Goal: Transaction & Acquisition: Download file/media

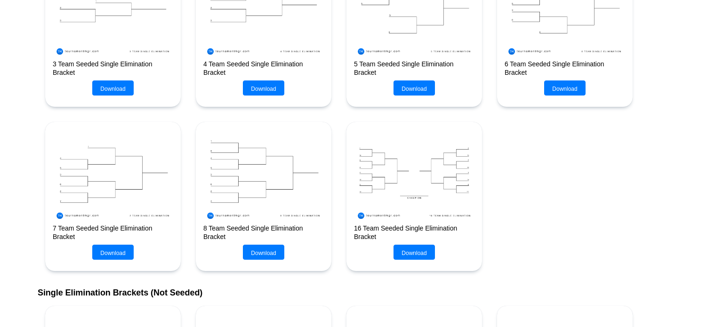
scroll to position [355, 0]
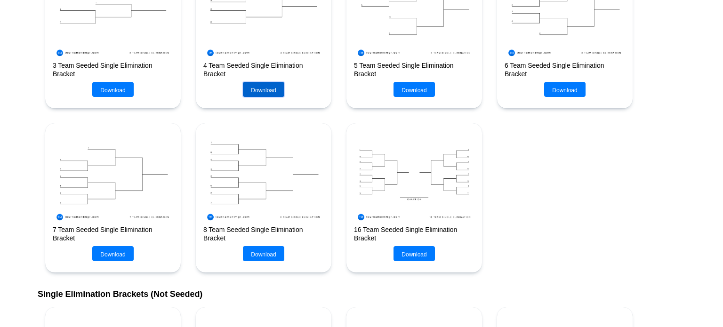
click at [274, 96] on button "Download" at bounding box center [263, 89] width 41 height 15
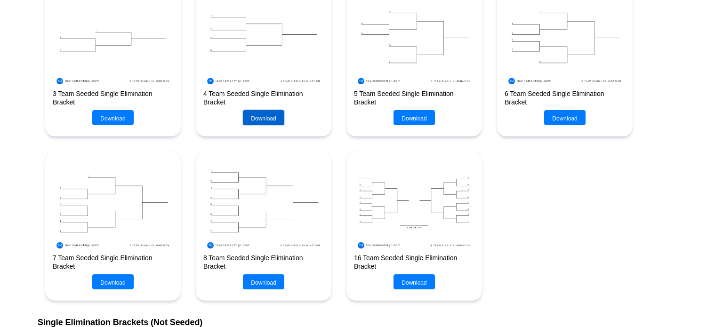
click at [277, 121] on button "Download" at bounding box center [263, 117] width 41 height 15
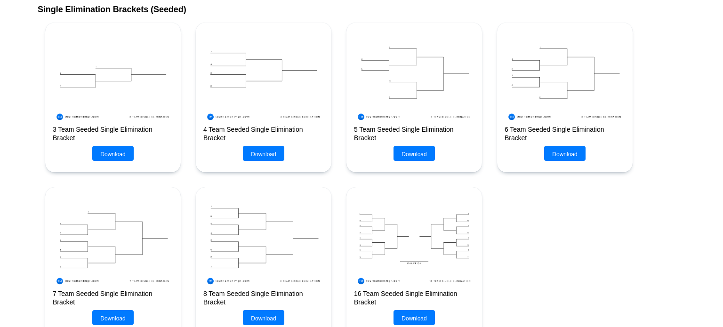
scroll to position [307, 0]
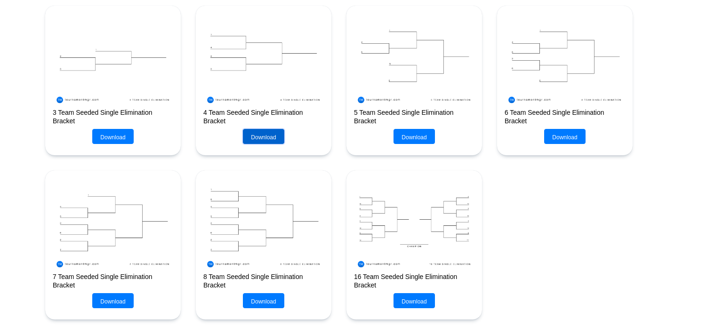
click at [255, 143] on button "Download" at bounding box center [263, 136] width 41 height 15
